Goal: Find contact information: Find contact information

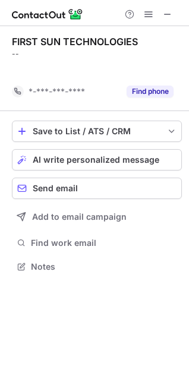
scroll to position [240, 189]
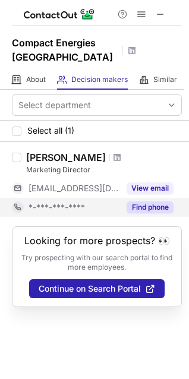
click at [152, 206] on button "Find phone" at bounding box center [150, 208] width 47 height 12
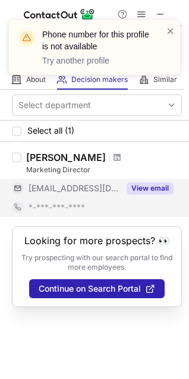
click at [146, 185] on button "View email" at bounding box center [150, 188] width 47 height 12
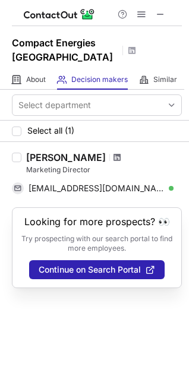
click at [114, 158] on span at bounding box center [117, 158] width 7 height 10
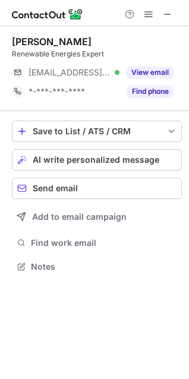
scroll to position [259, 189]
